Goal: Task Accomplishment & Management: Use online tool/utility

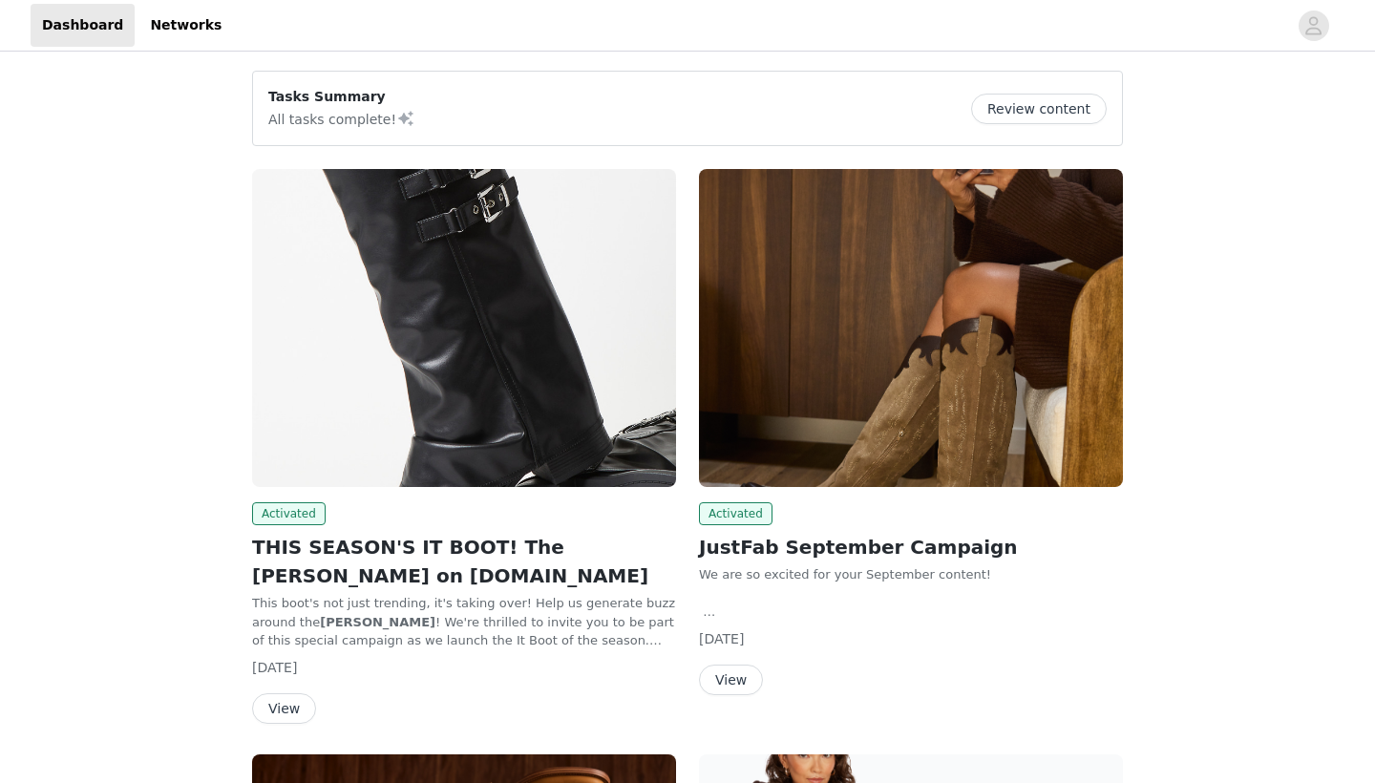
click at [287, 708] on button "View" at bounding box center [284, 708] width 64 height 31
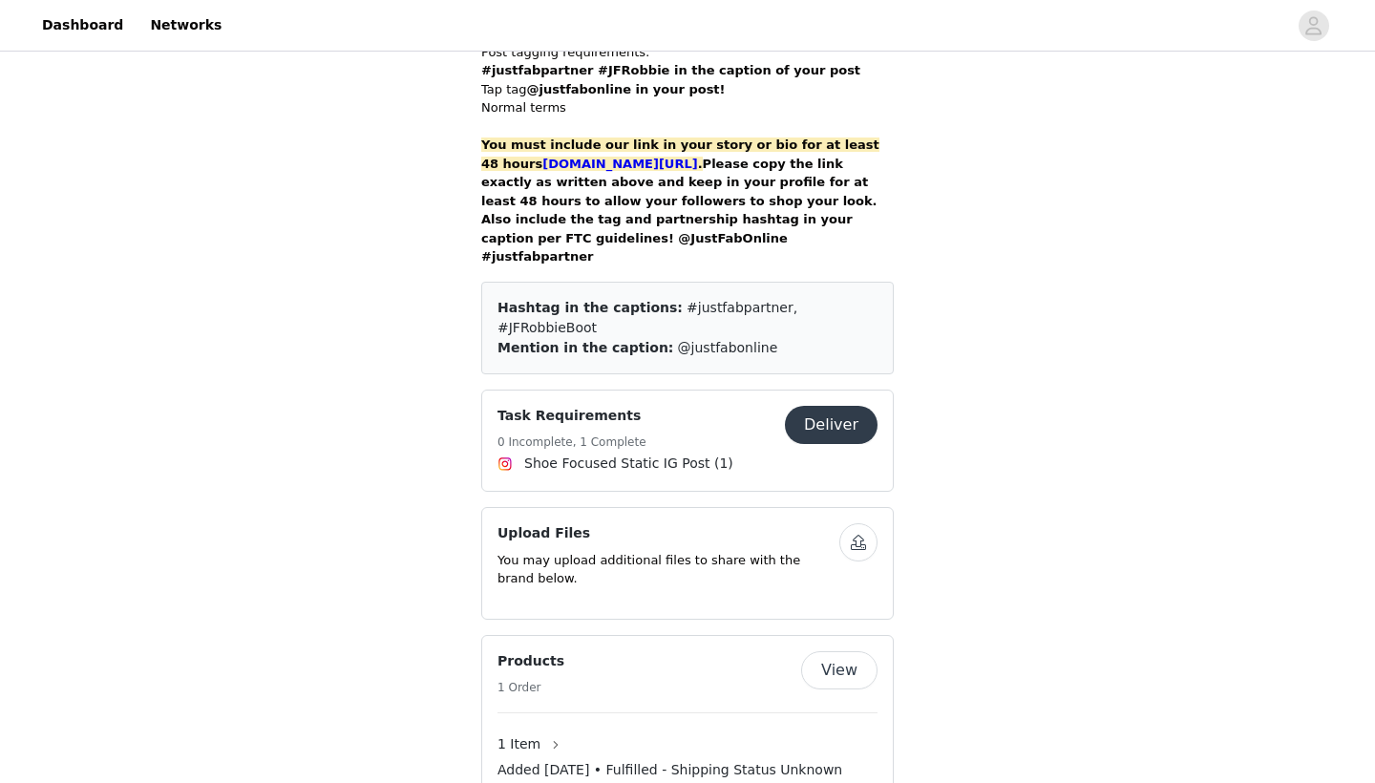
scroll to position [1441, 0]
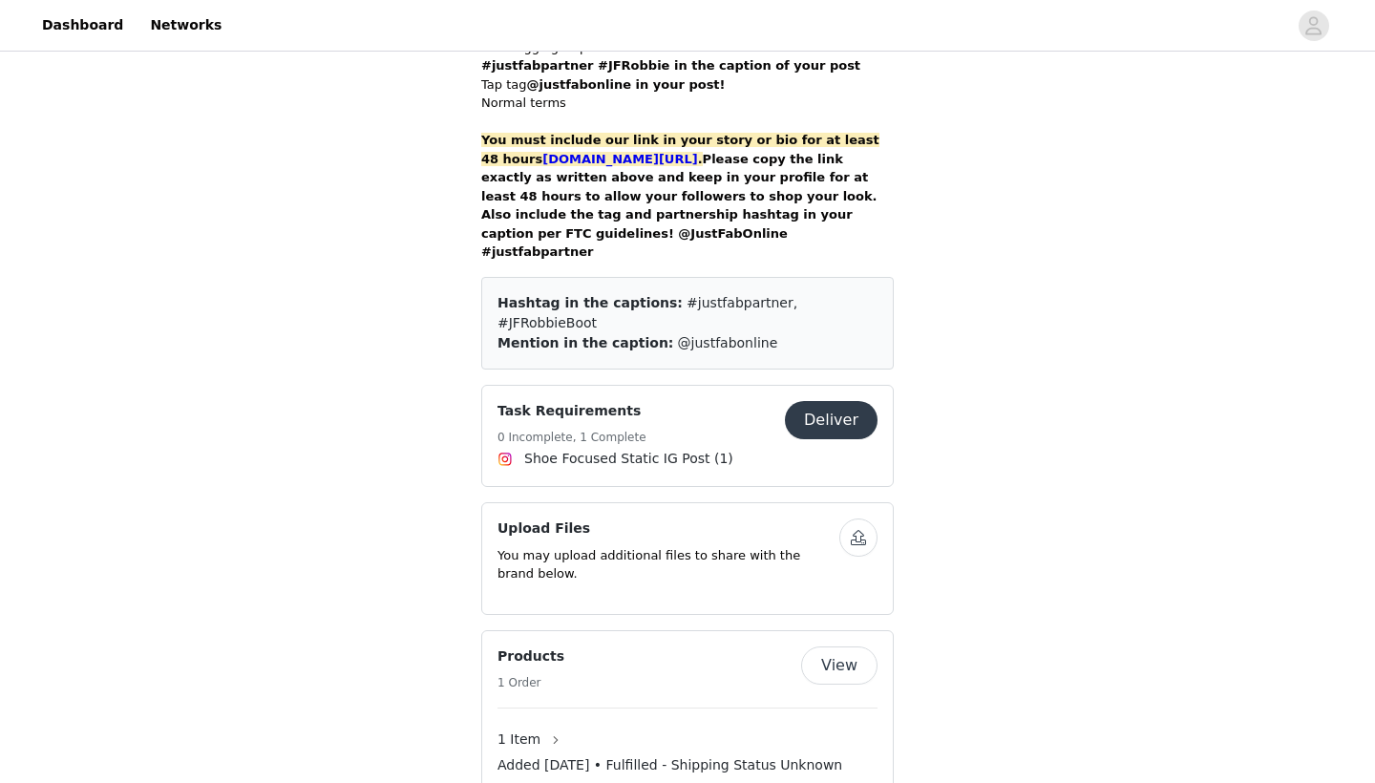
click at [826, 401] on button "Deliver" at bounding box center [831, 420] width 93 height 38
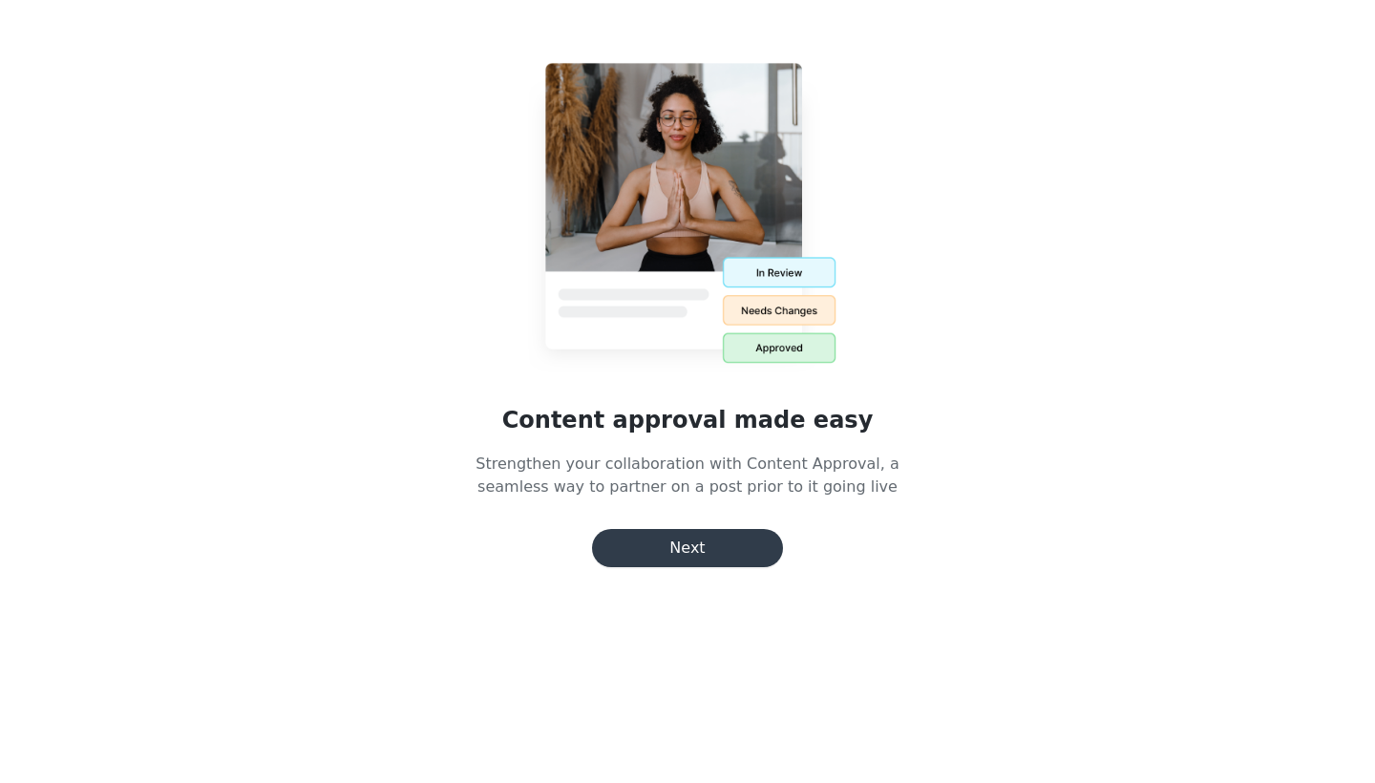
scroll to position [158, 0]
click at [698, 544] on button "Next" at bounding box center [687, 548] width 191 height 38
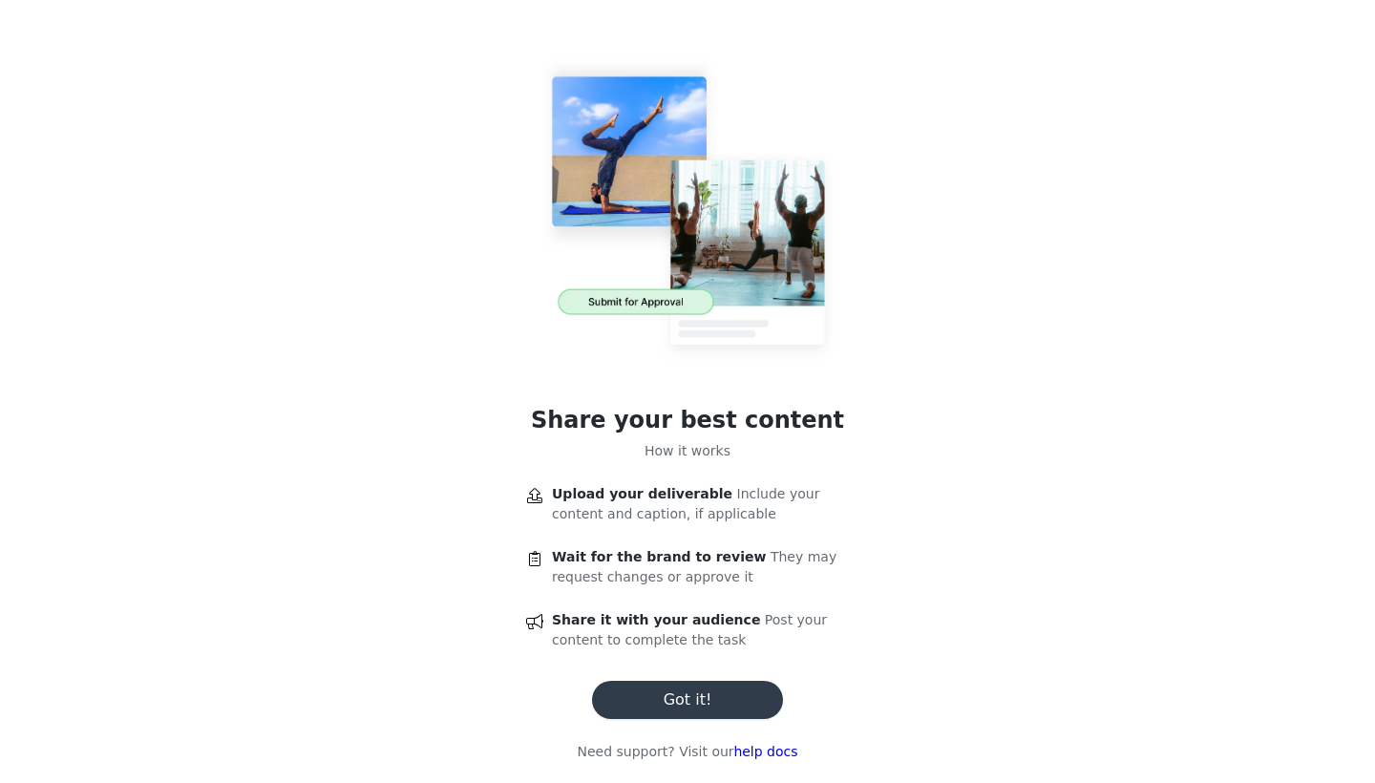
click at [704, 706] on button "Got it!" at bounding box center [687, 700] width 191 height 38
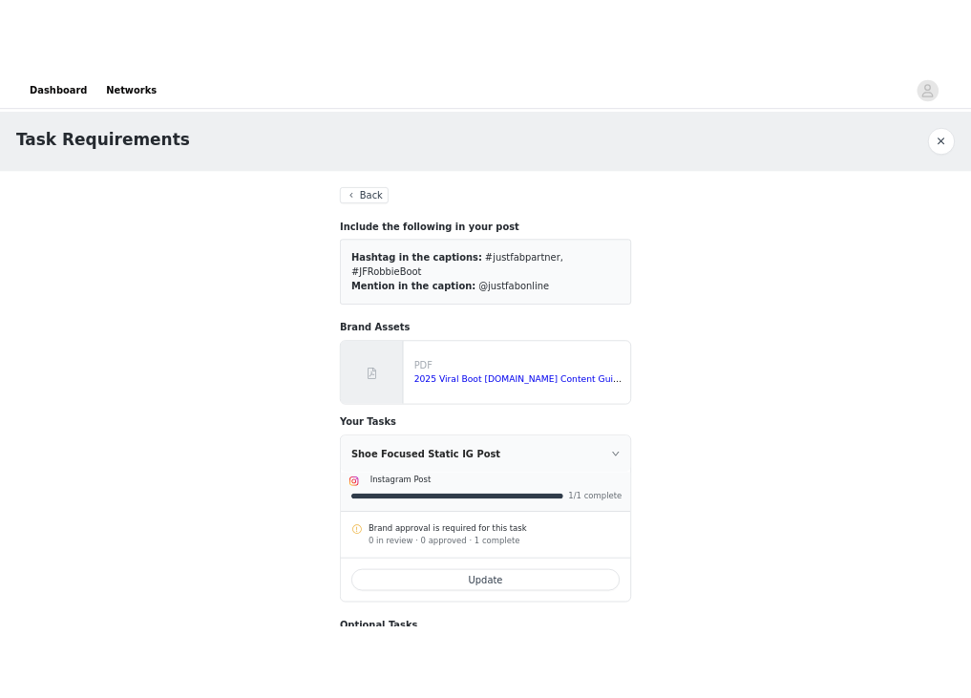
scroll to position [0, 0]
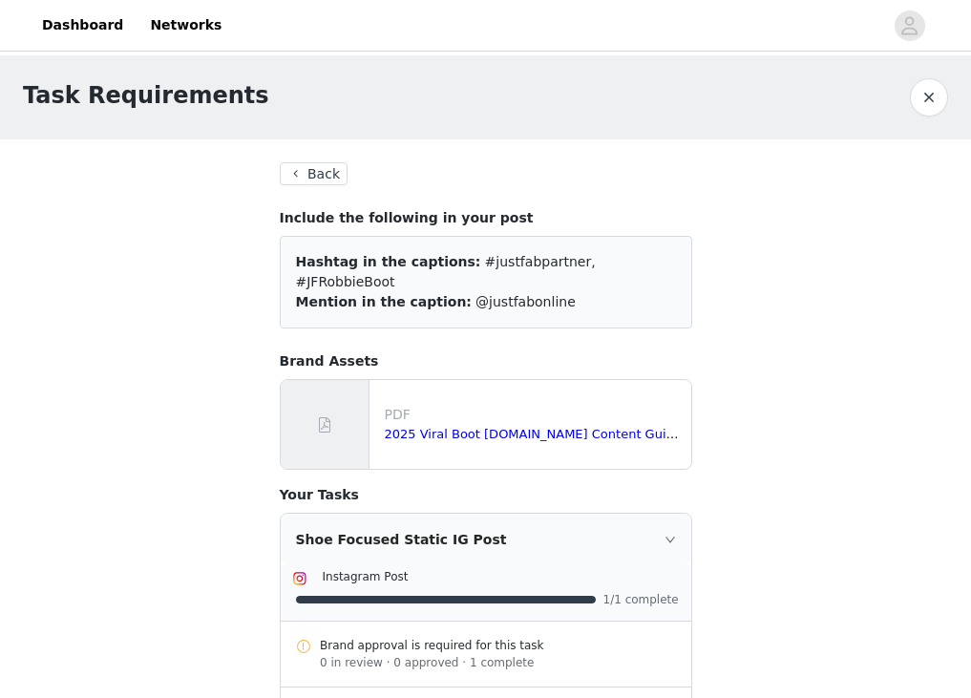
drag, startPoint x: 546, startPoint y: 287, endPoint x: 454, endPoint y: 263, distance: 95.9
click at [454, 263] on div "Hashtag in the captions: #justfabpartner, #JFRobbieBoot Mention in the caption:…" at bounding box center [486, 282] width 412 height 93
copy div "#justfabpartner, #JFRobbieBoot Mention in the caption: @justfabonline"
